Goal: Information Seeking & Learning: Learn about a topic

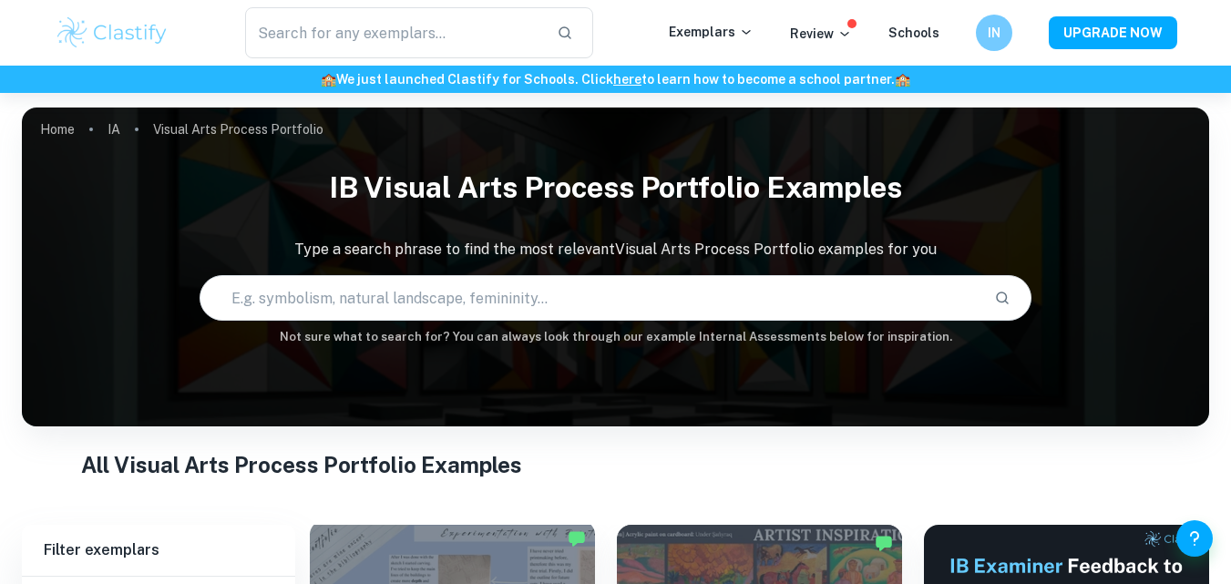
scroll to position [456, 0]
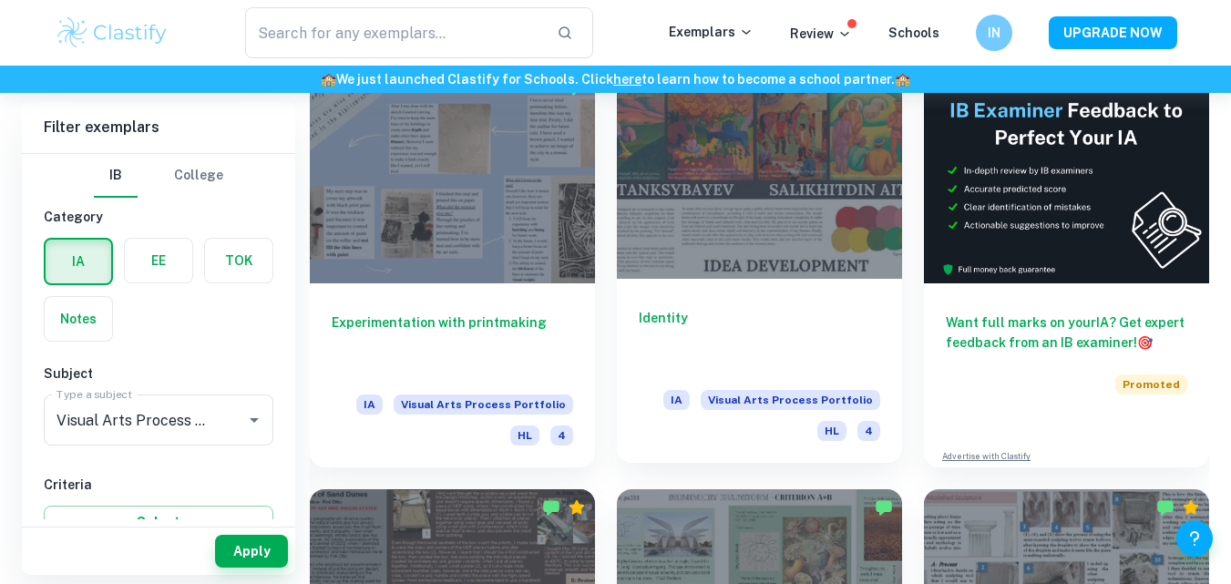
click at [837, 282] on div "Identity IA Visual Arts Process Portfolio HL 4" at bounding box center [759, 371] width 285 height 184
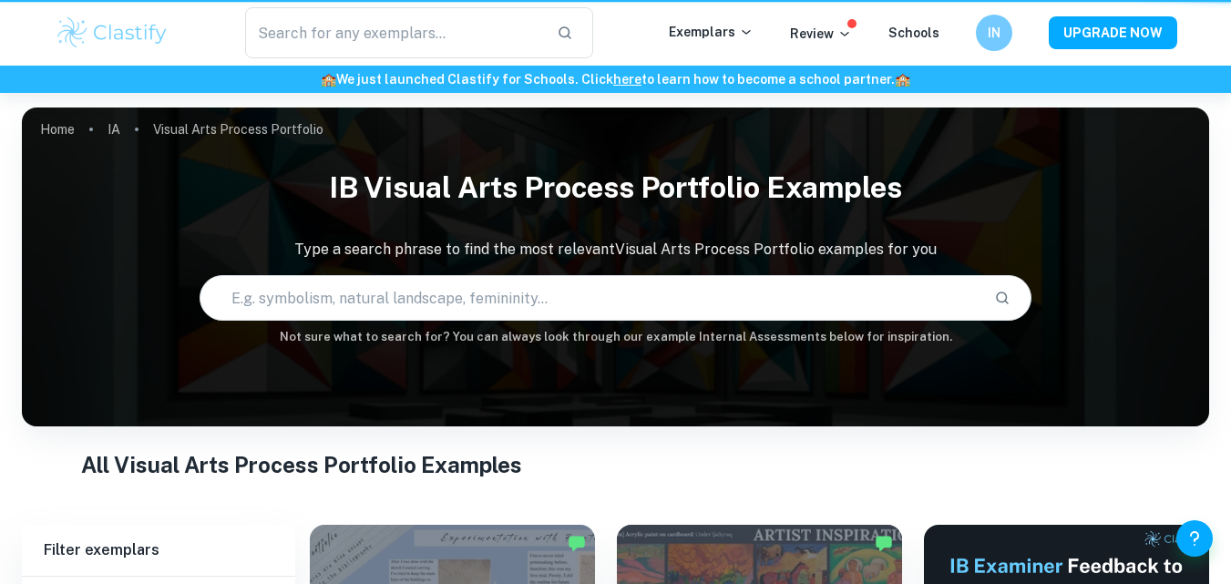
scroll to position [456, 0]
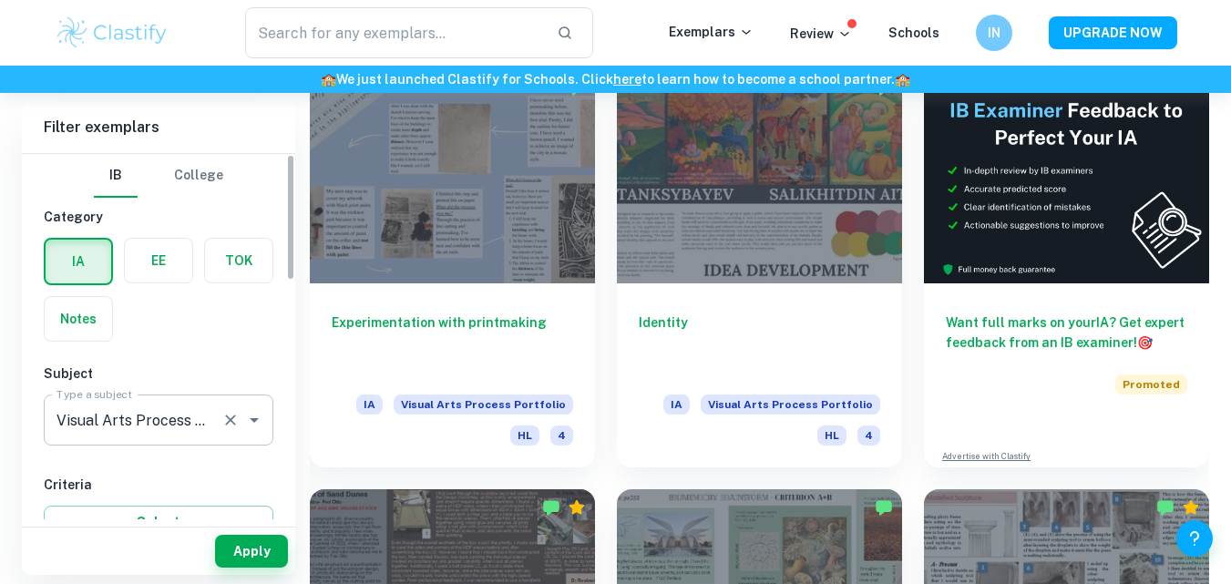
click at [239, 419] on icon "Clear" at bounding box center [230, 420] width 18 height 18
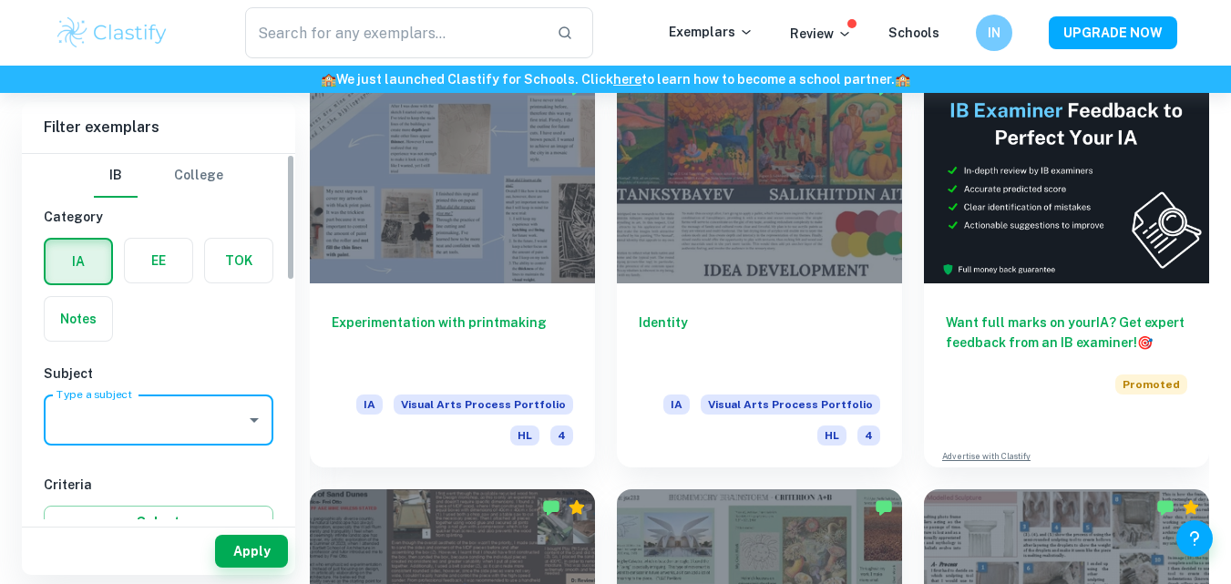
scroll to position [0, 0]
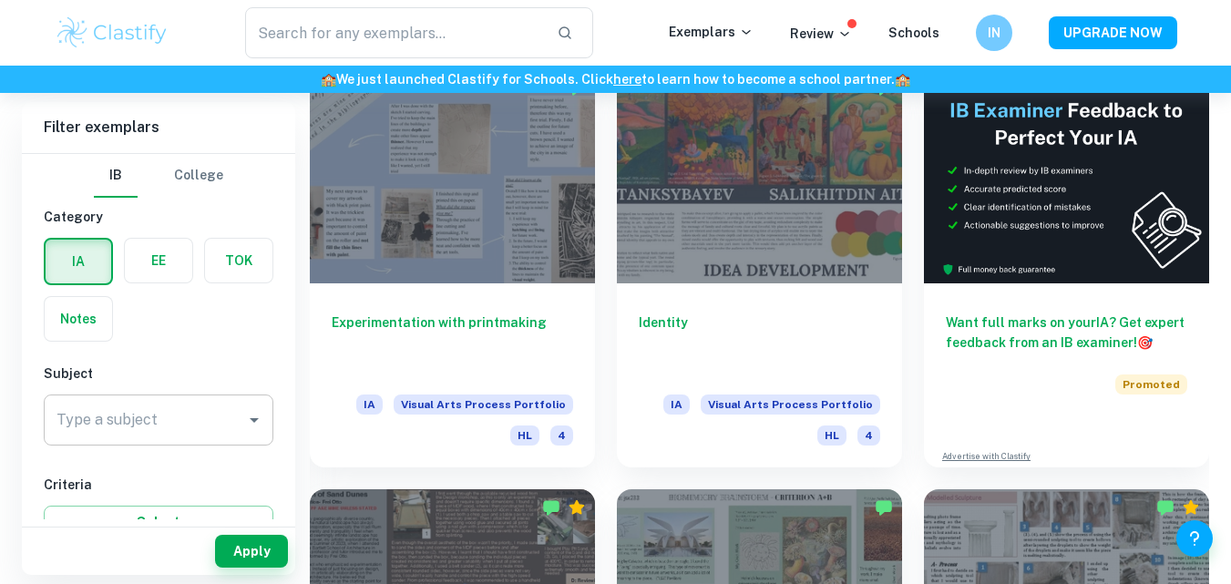
click at [252, 333] on div "IA EE TOK Notes" at bounding box center [153, 284] width 241 height 115
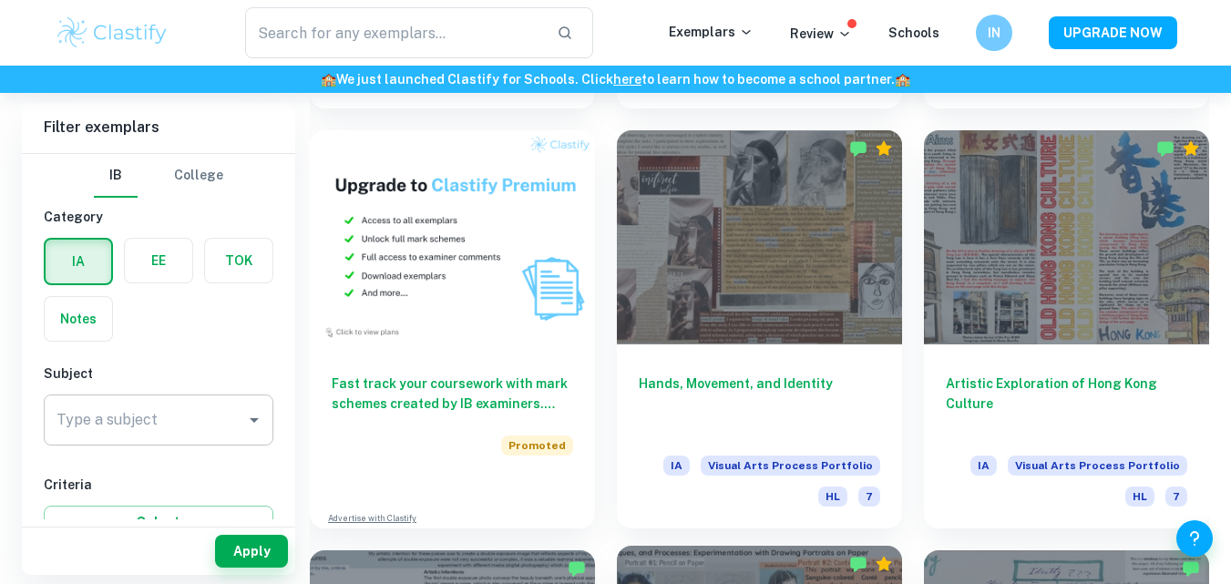
scroll to position [1185, 0]
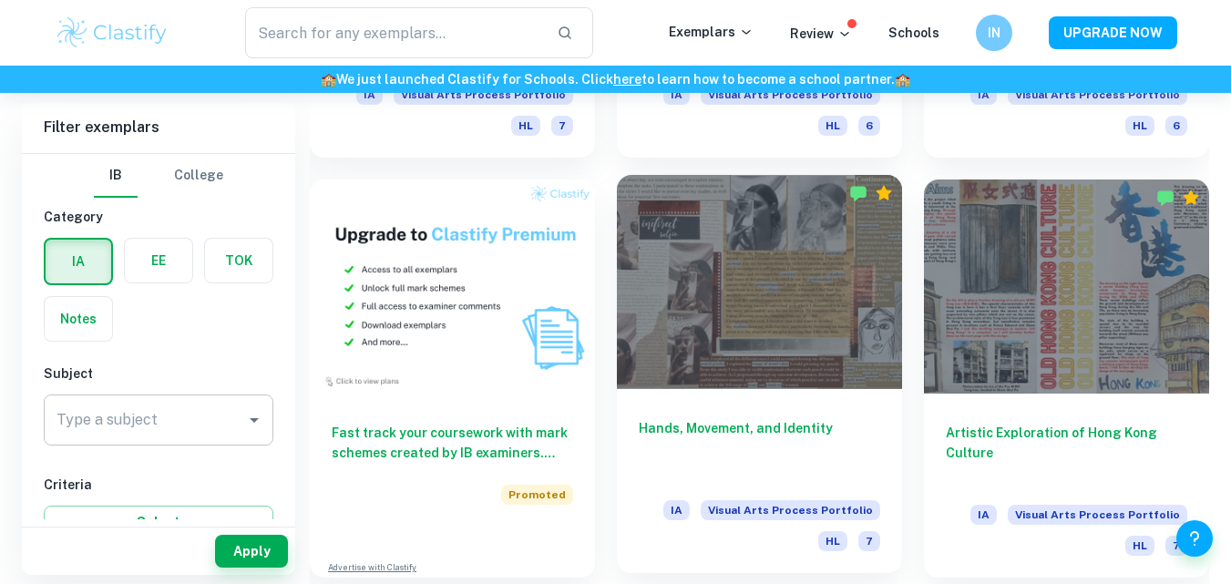
click at [796, 341] on div at bounding box center [759, 282] width 285 height 214
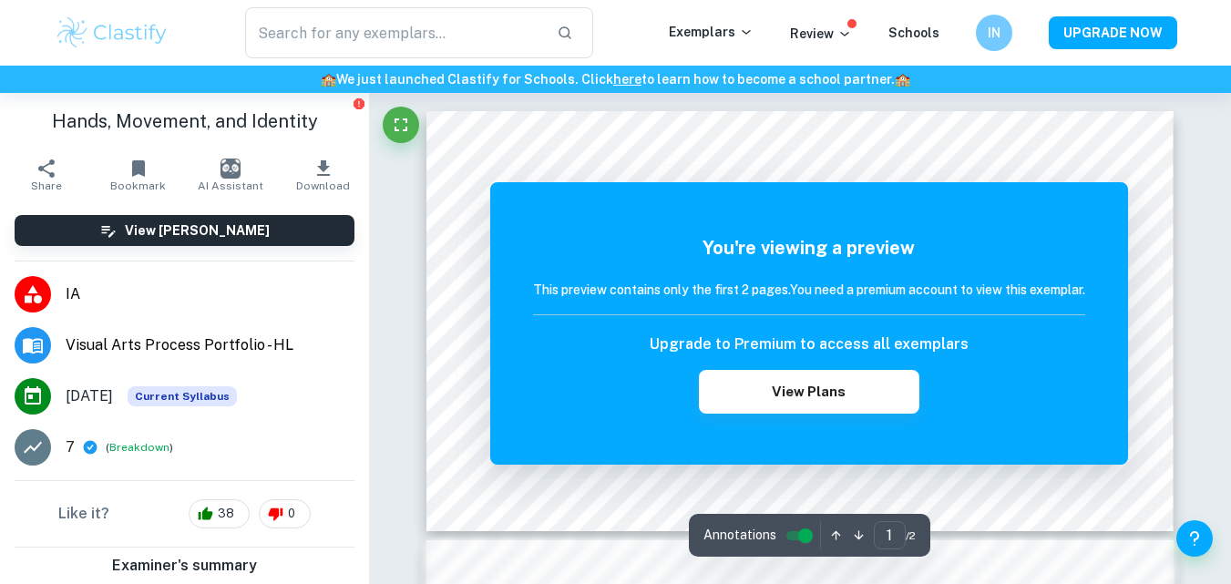
click at [1179, 244] on div "Correct Criterion A If the student does not provide at least two art-making for…" at bounding box center [800, 589] width 862 height 993
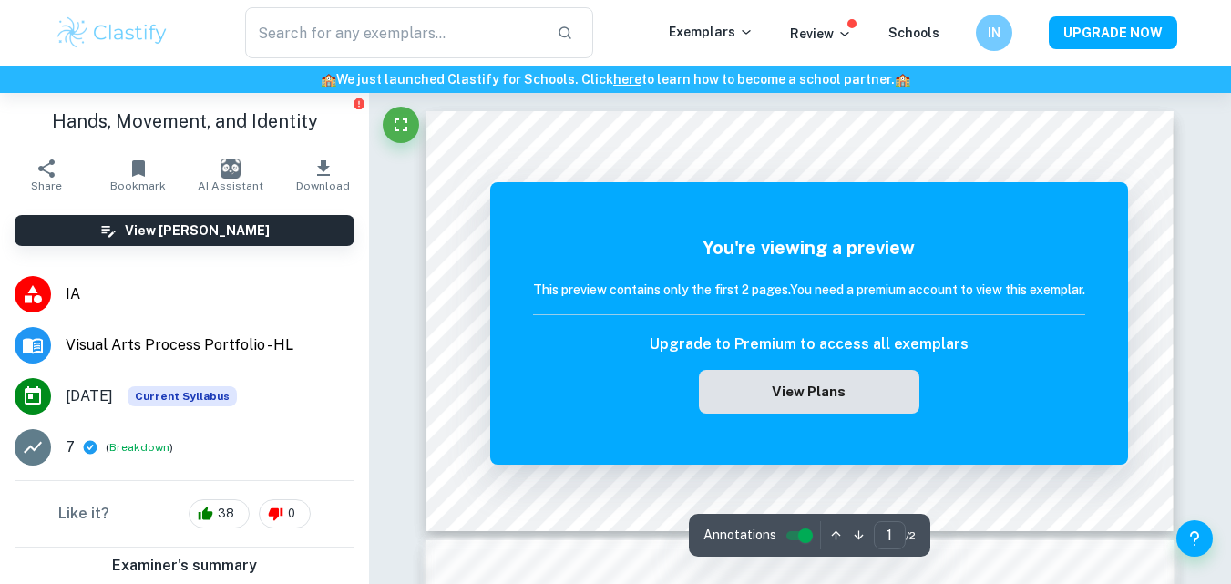
click at [880, 402] on button "View Plans" at bounding box center [809, 392] width 221 height 44
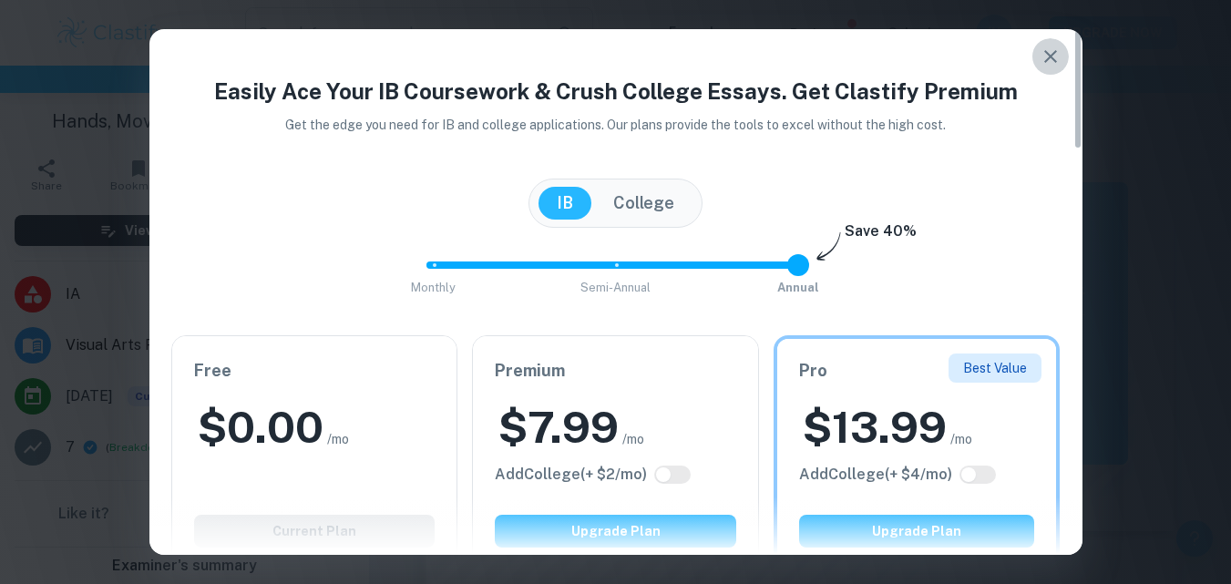
click at [1049, 53] on icon "button" at bounding box center [1051, 57] width 22 height 22
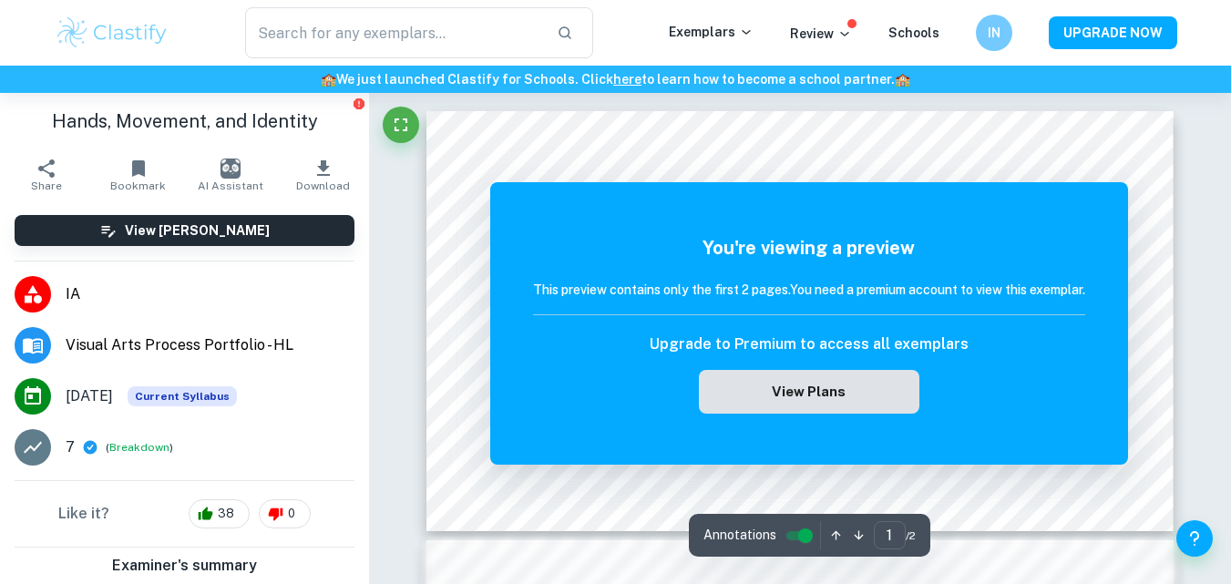
click at [875, 406] on button "View Plans" at bounding box center [809, 392] width 221 height 44
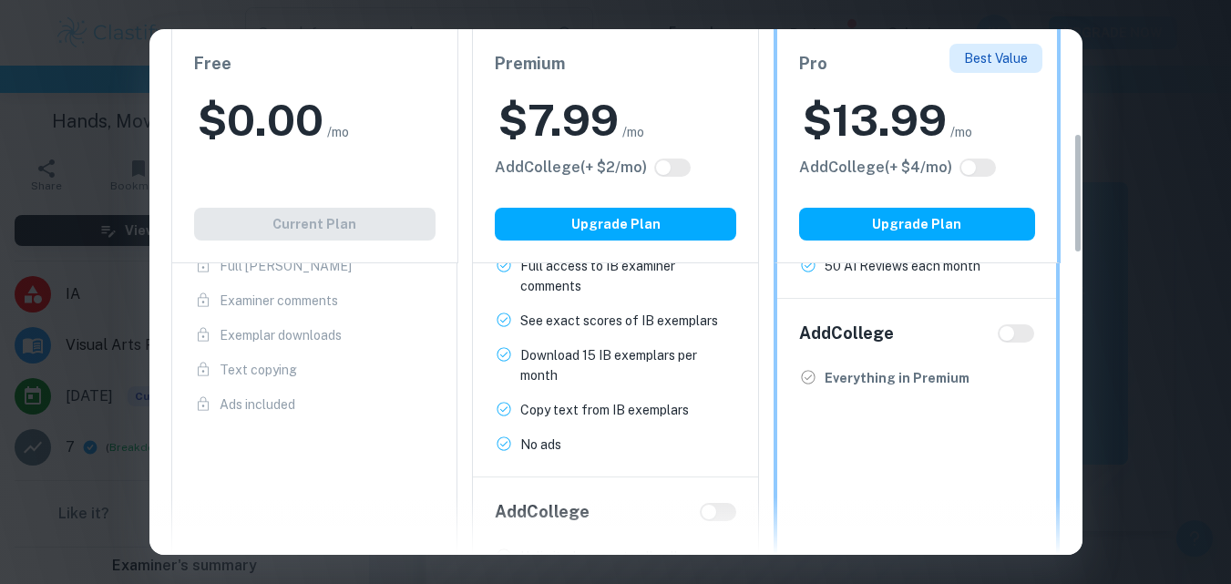
scroll to position [456, 0]
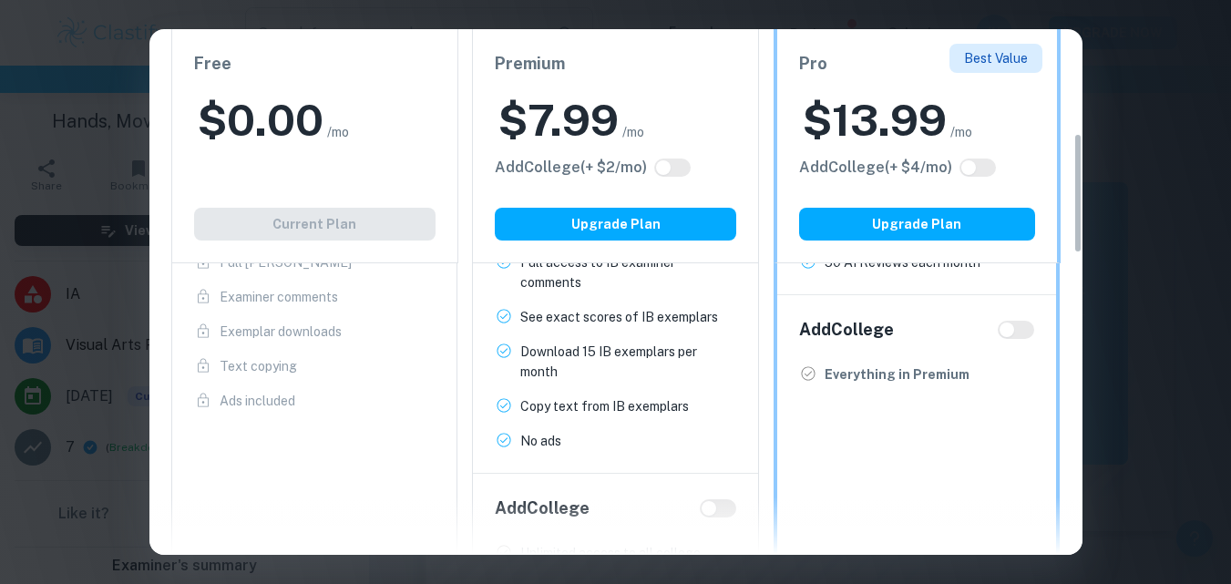
click at [405, 217] on div "Free $ 0.00 /mo Add College (+ $ 2 /mo) Current Plan" at bounding box center [314, 146] width 287 height 234
click at [403, 238] on div "Free $ 0.00 /mo Add College (+ $ 2 /mo) Current Plan" at bounding box center [314, 146] width 287 height 234
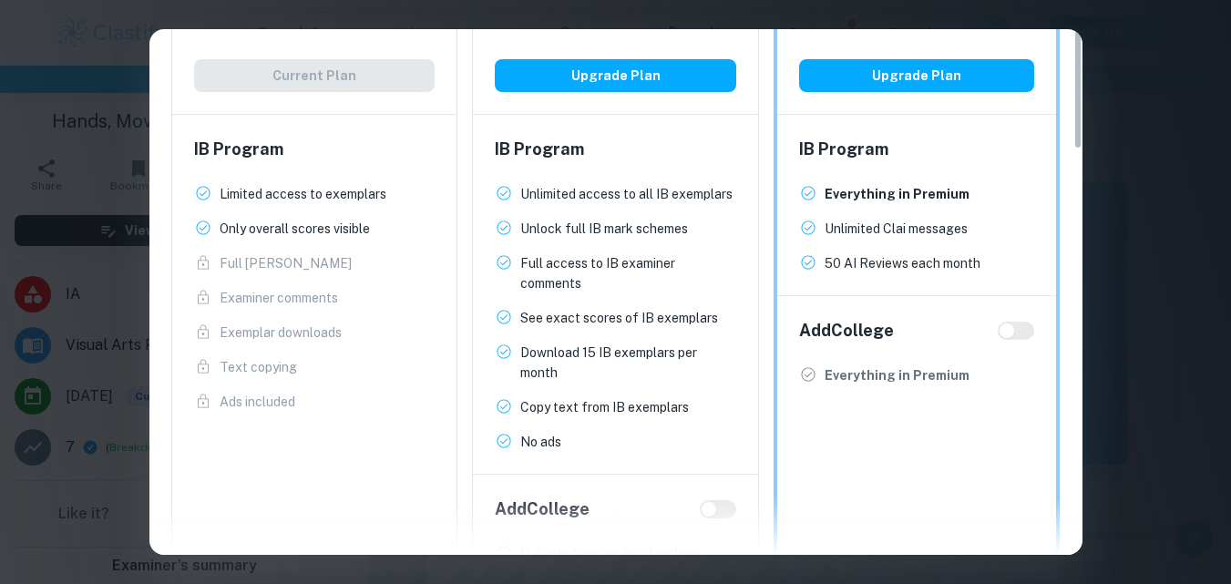
scroll to position [0, 0]
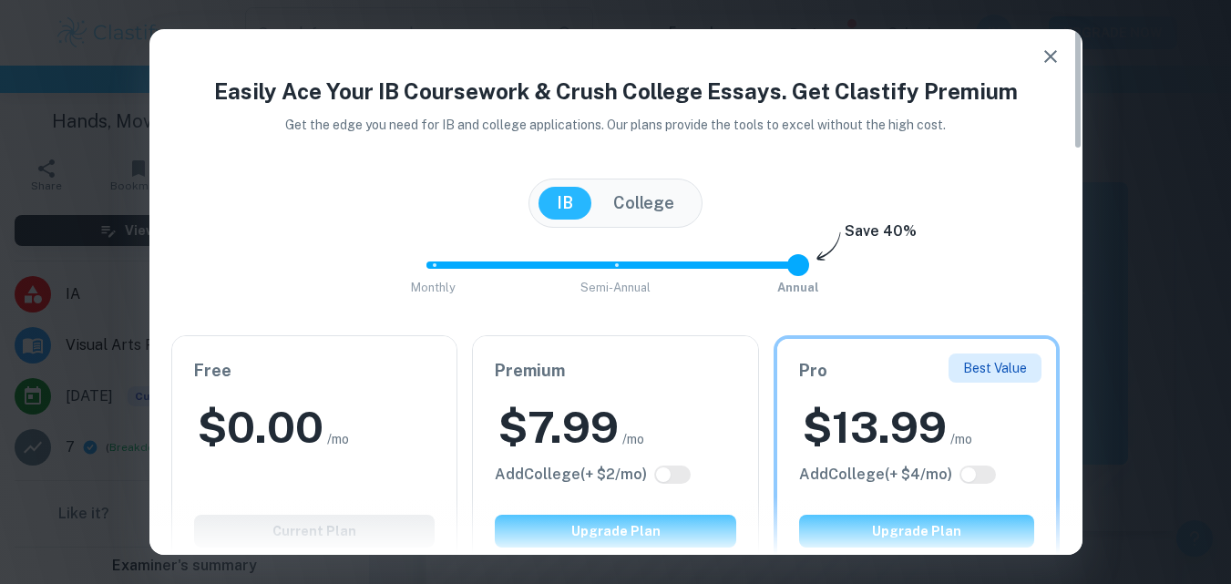
click at [1046, 54] on icon "button" at bounding box center [1051, 57] width 22 height 22
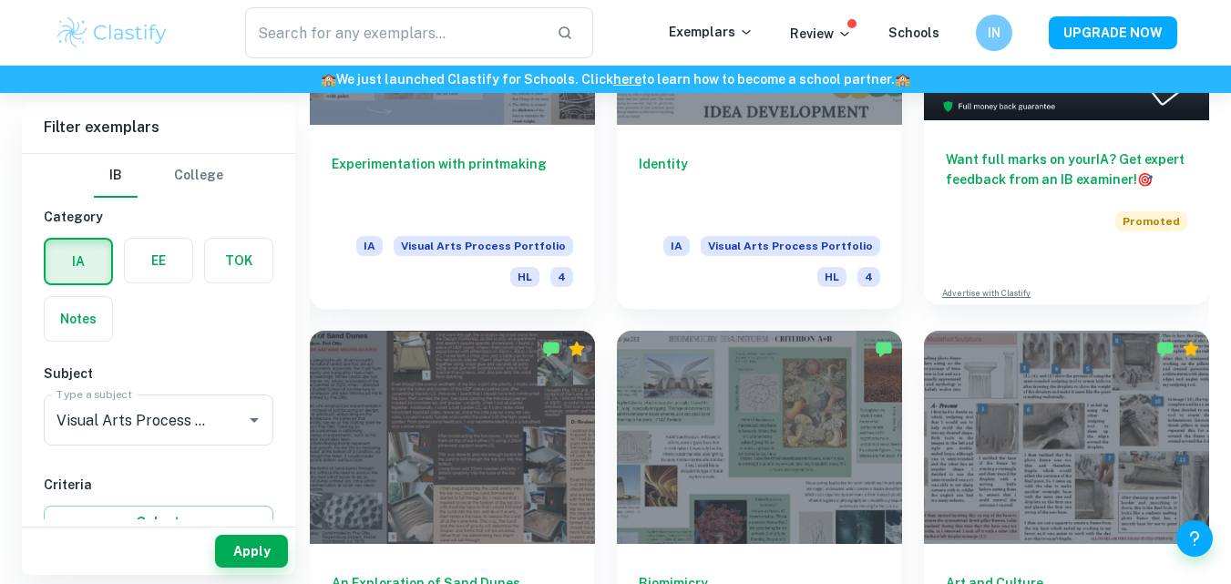
scroll to position [729, 0]
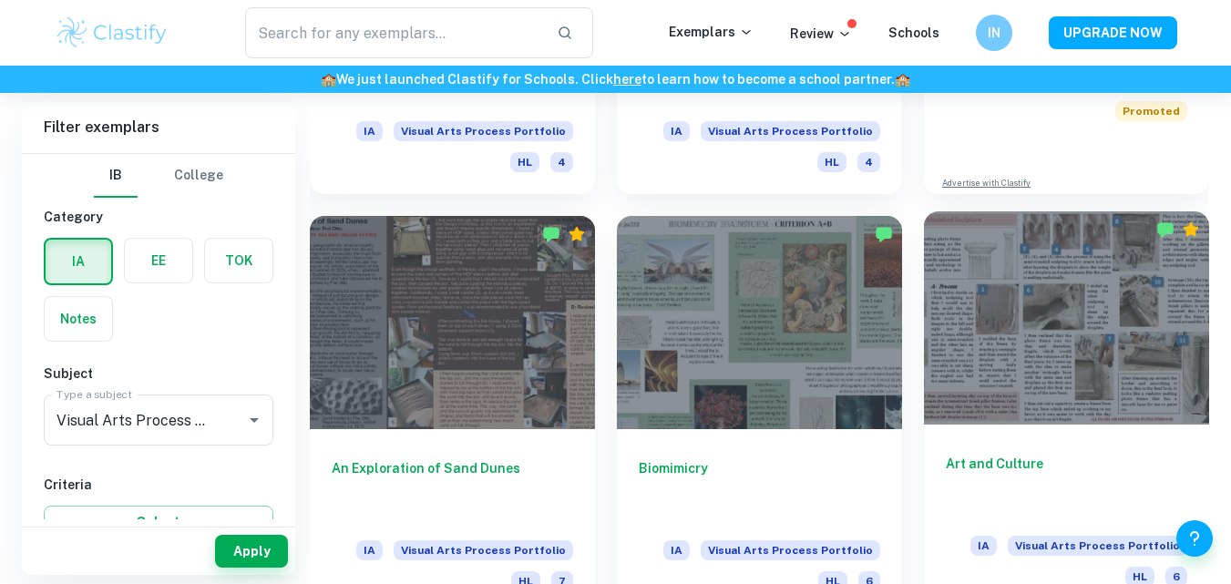
click at [1149, 314] on div at bounding box center [1066, 318] width 285 height 214
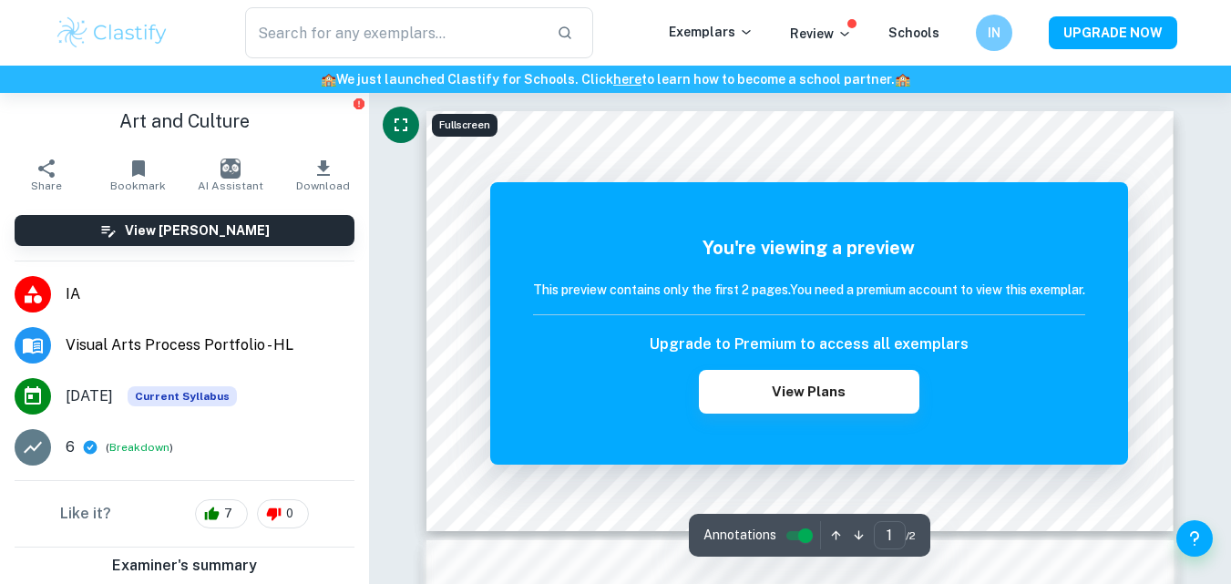
click at [407, 127] on icon "Fullscreen" at bounding box center [401, 125] width 22 height 22
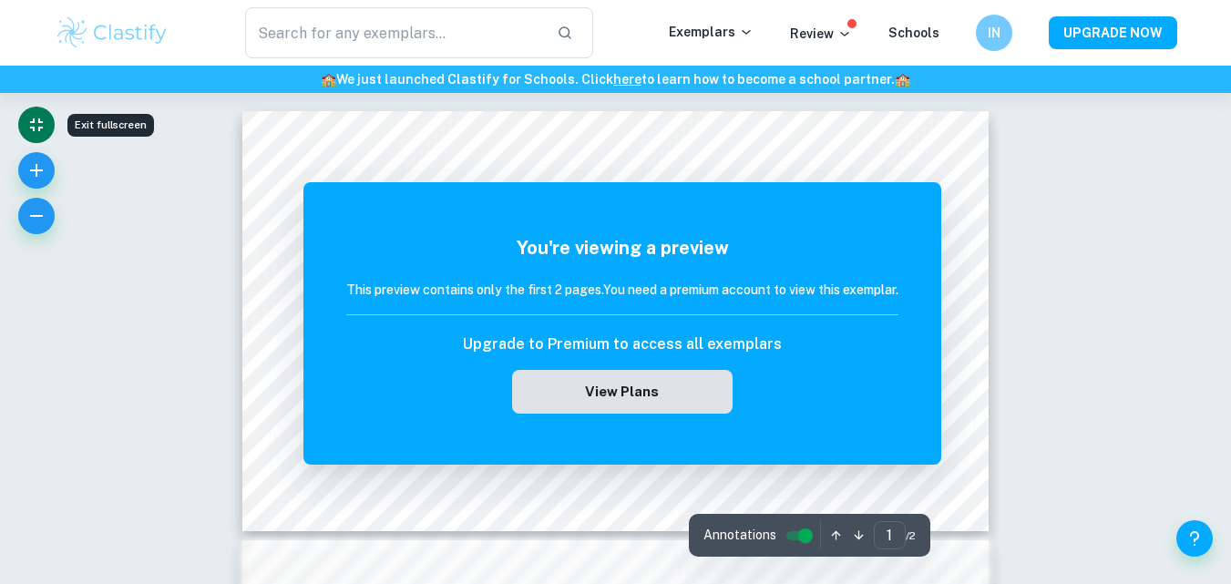
click at [705, 401] on button "View Plans" at bounding box center [622, 392] width 221 height 44
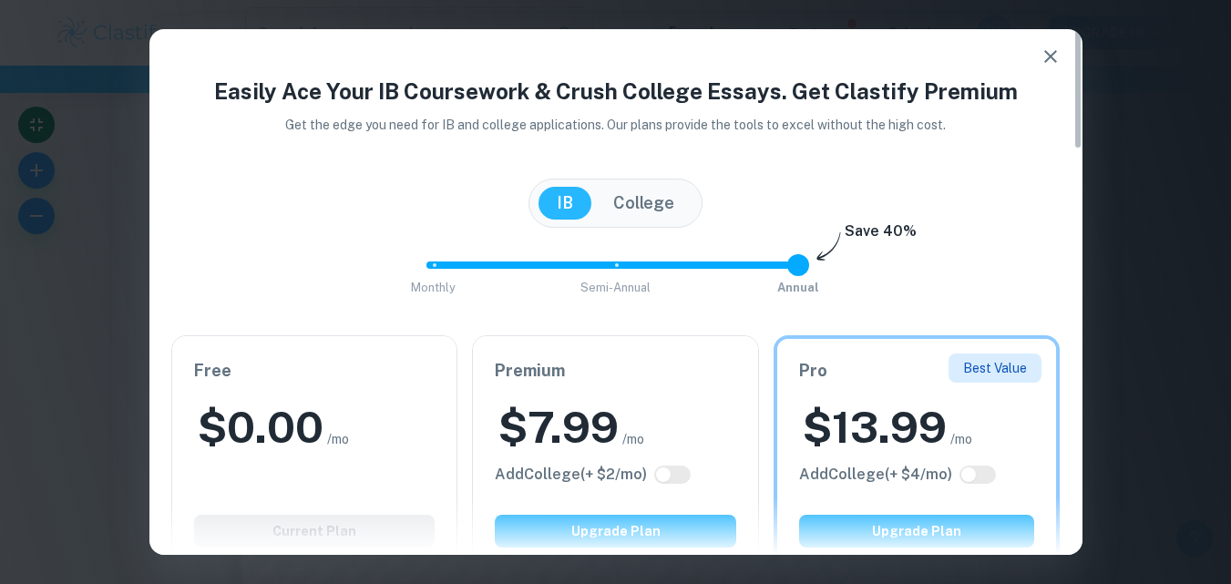
click at [1049, 67] on icon "button" at bounding box center [1051, 57] width 22 height 22
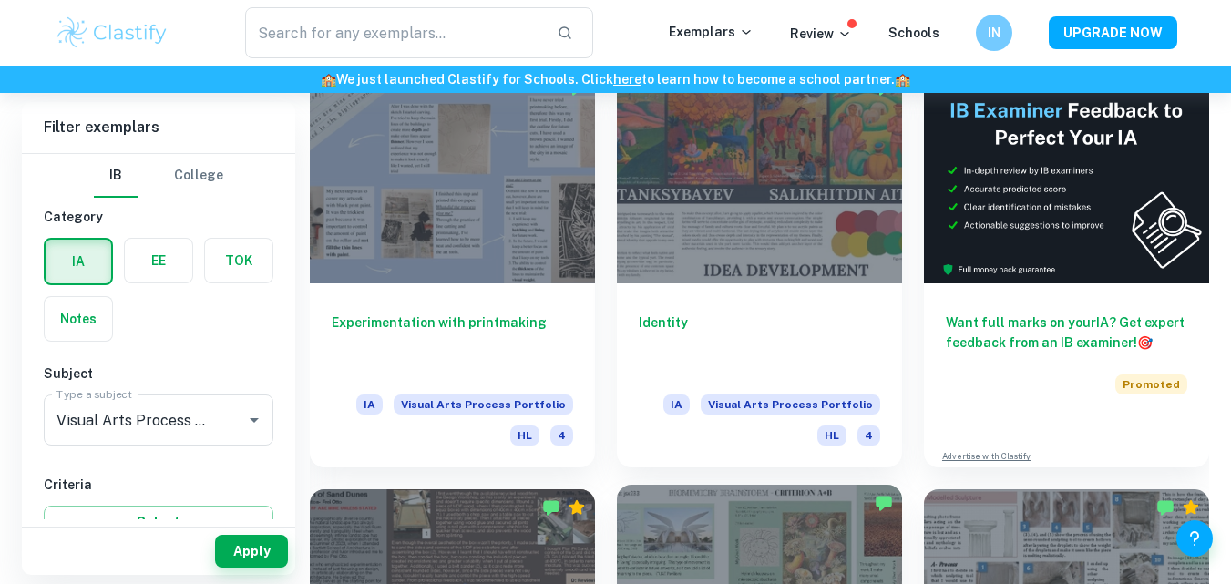
scroll to position [1002, 0]
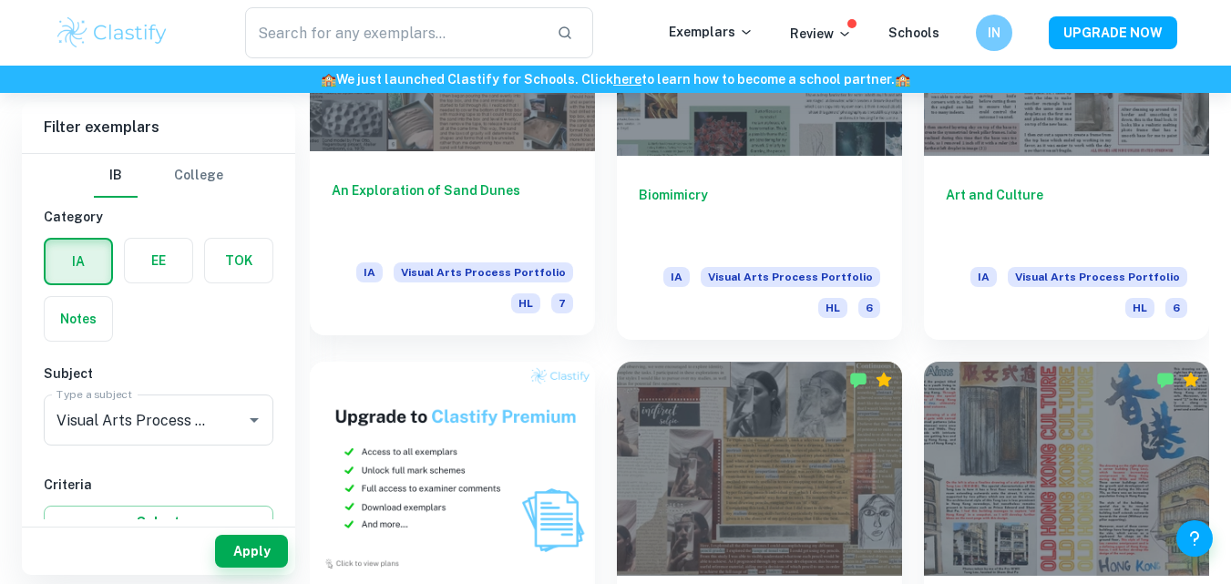
click at [504, 149] on div at bounding box center [452, 45] width 285 height 214
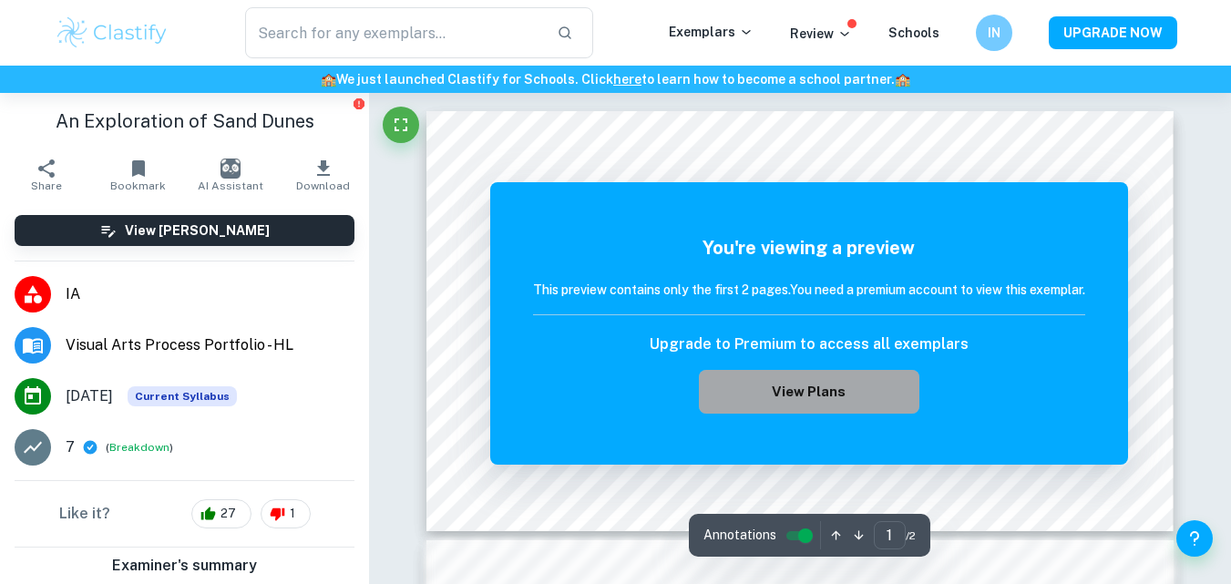
click at [913, 388] on button "View Plans" at bounding box center [809, 392] width 221 height 44
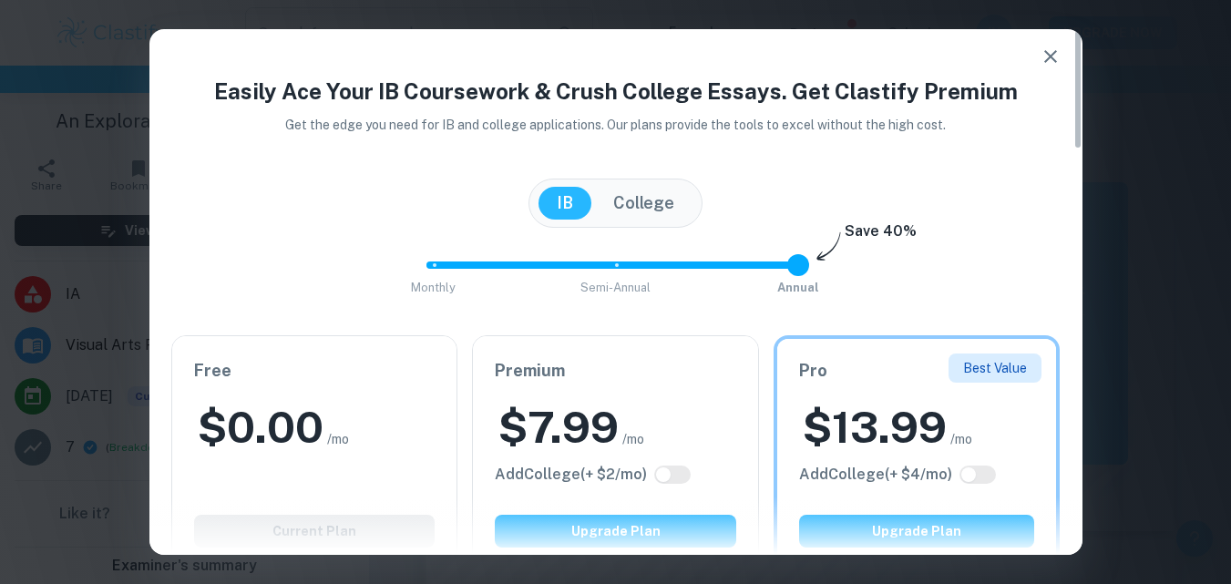
click at [767, 280] on span "Monthly Semi-Annual Annual" at bounding box center [616, 265] width 365 height 31
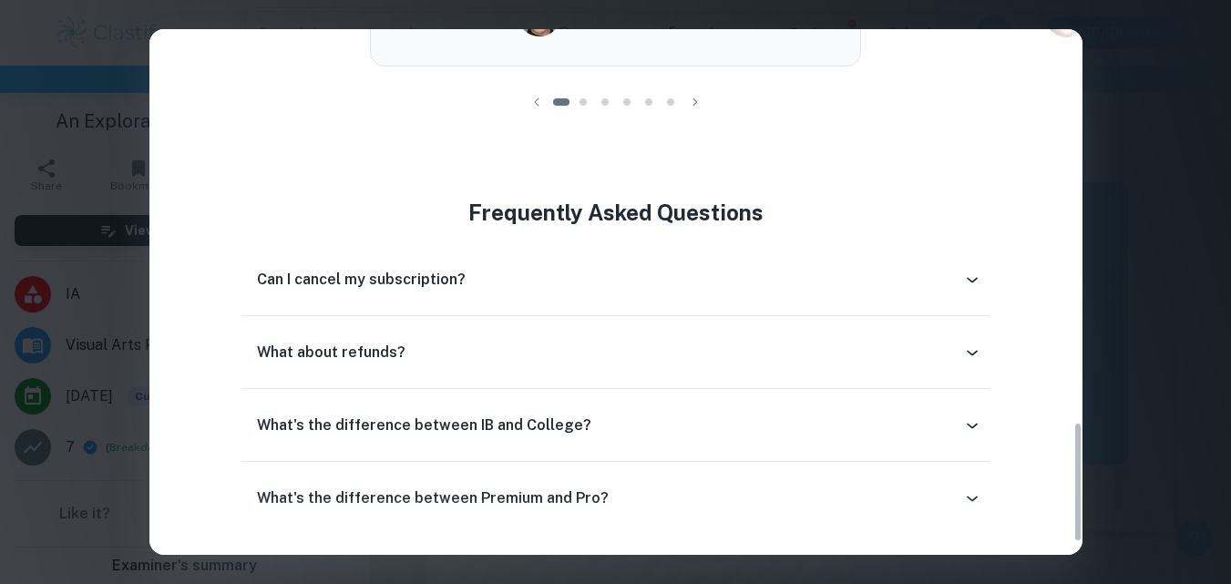
scroll to position [1771, 0]
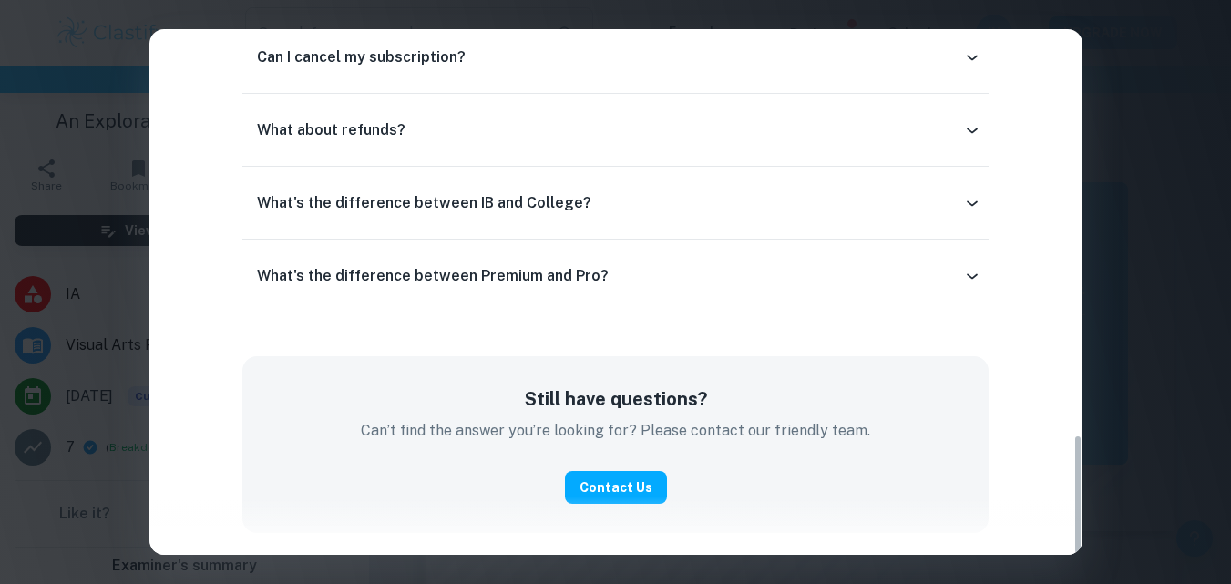
click at [1133, 74] on div "Easily Ace Your IB Coursework & Crush College Essays. Get Clastify Premium Get …" at bounding box center [615, 292] width 1231 height 584
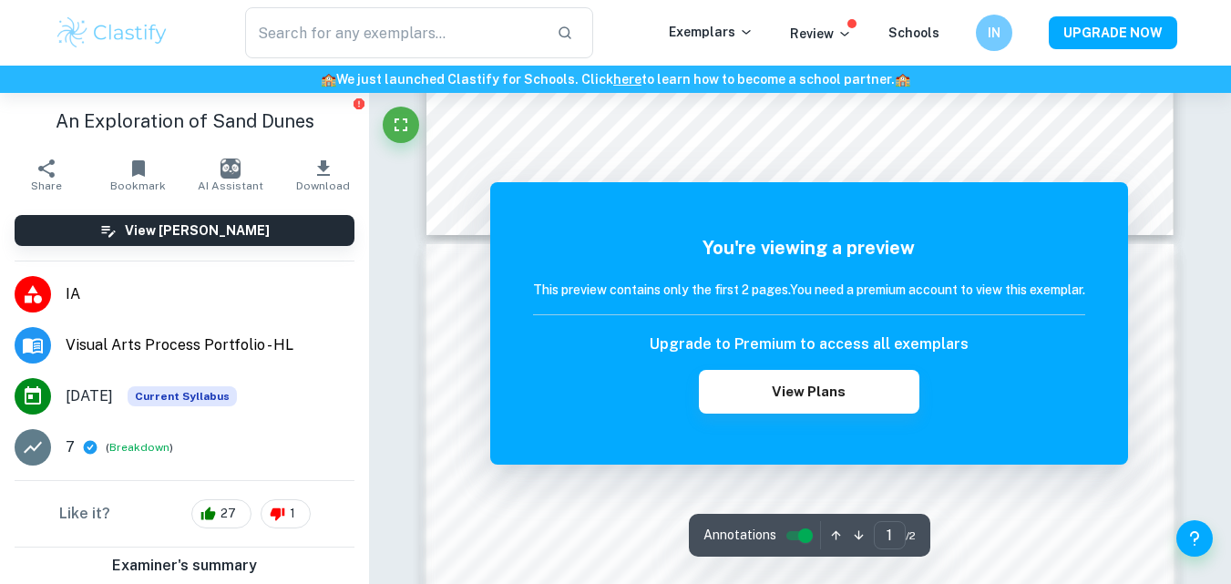
scroll to position [365, 0]
